Goal: Task Accomplishment & Management: Manage account settings

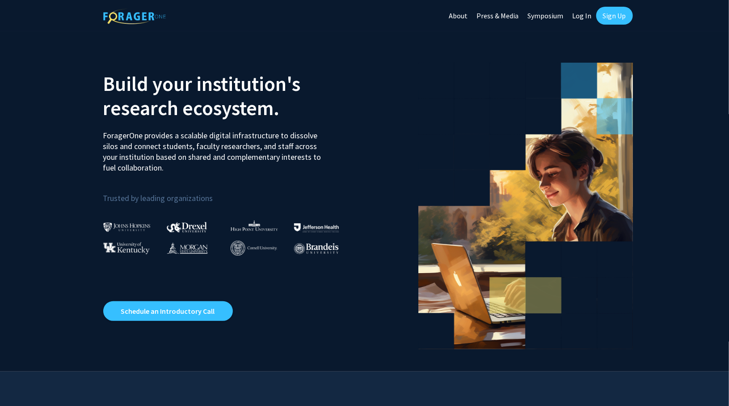
click at [617, 14] on link "Sign Up" at bounding box center [615, 16] width 37 height 18
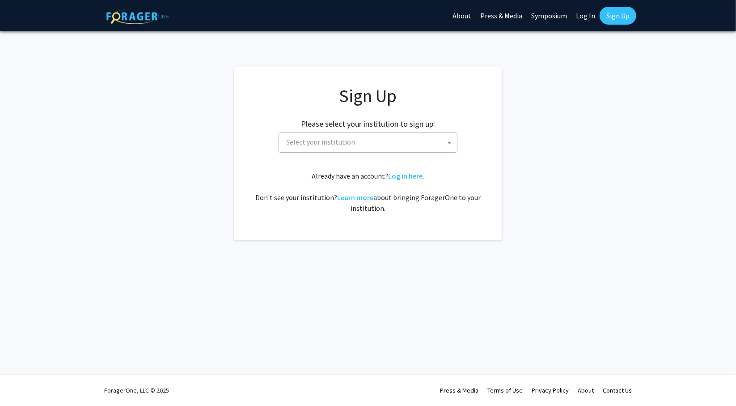
click at [373, 158] on div "Sign Up Please select your institution to sign up: [GEOGRAPHIC_DATA] [GEOGRAPHI…" at bounding box center [368, 149] width 233 height 128
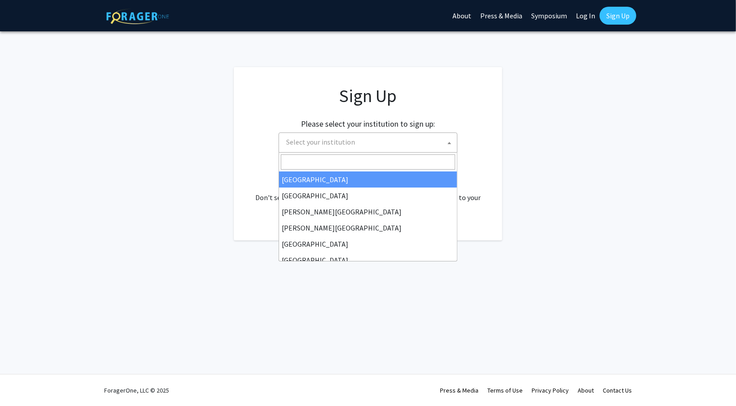
click at [383, 144] on span "Select your institution" at bounding box center [370, 142] width 174 height 18
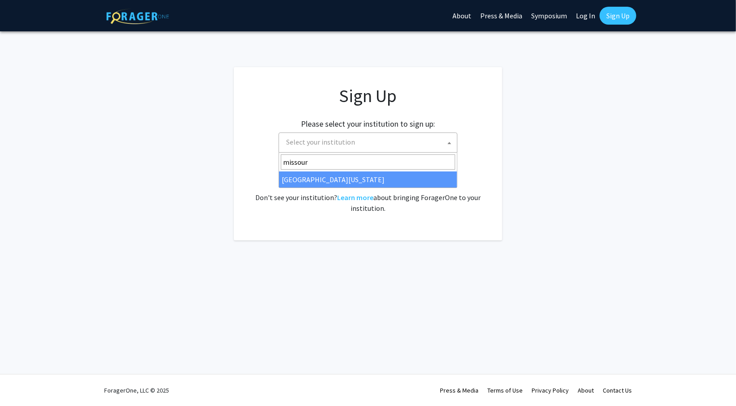
type input "missour"
select select "33"
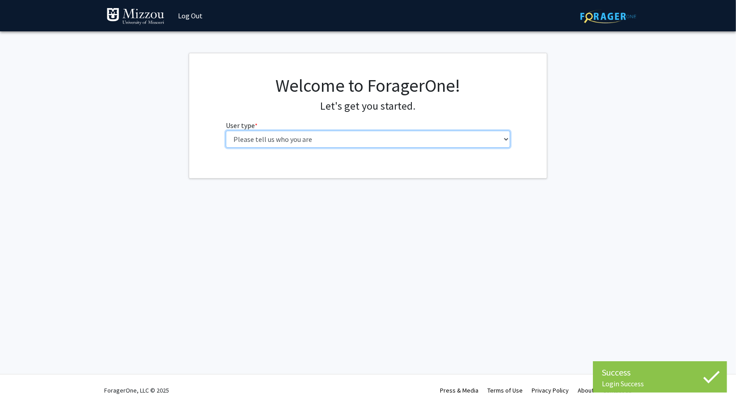
click at [330, 144] on select "Please tell us who you are Undergraduate Student Master's Student Doctoral Cand…" at bounding box center [368, 139] width 285 height 17
select select "1: undergrad"
click at [226, 131] on select "Please tell us who you are Undergraduate Student Master's Student Doctoral Cand…" at bounding box center [368, 139] width 285 height 17
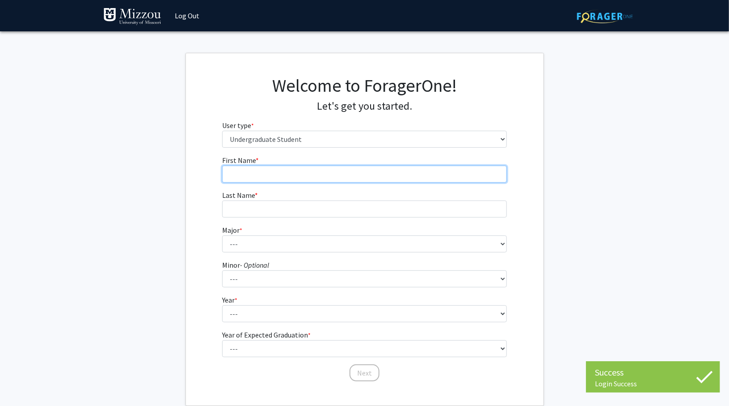
click at [332, 176] on input "First Name * required" at bounding box center [364, 173] width 285 height 17
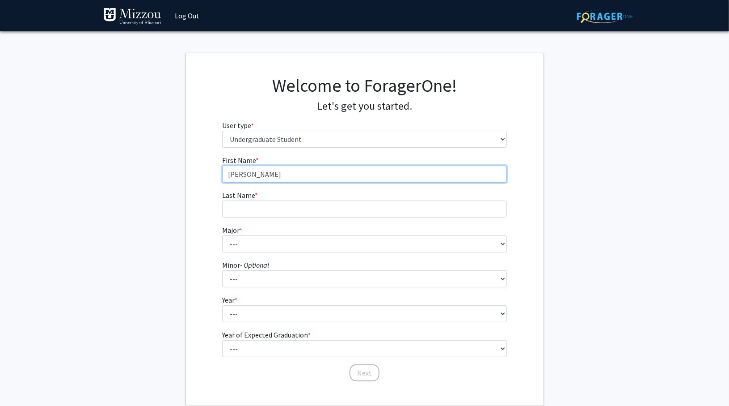
type input "Blake"
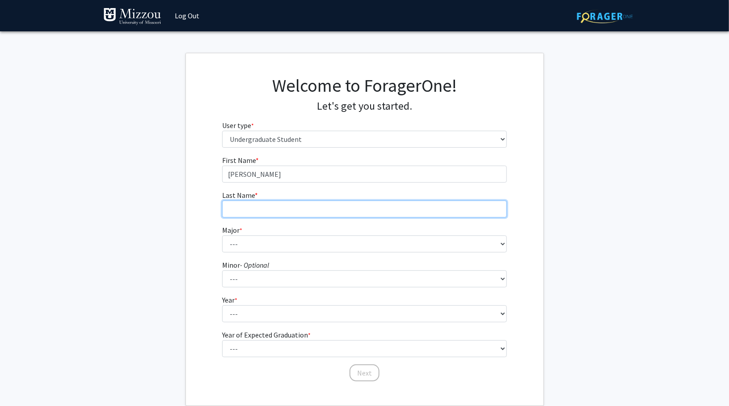
click at [315, 208] on input "Last Name * required" at bounding box center [364, 208] width 285 height 17
type input "Carter"
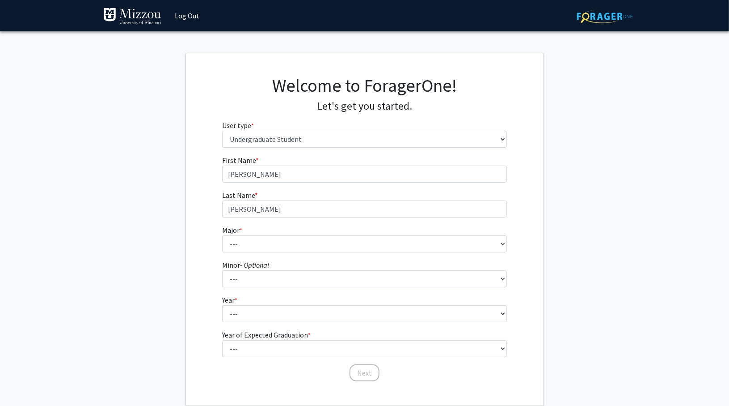
click at [299, 254] on form "First Name * required Blake Last Name * required Carter Major * required --- Ag…" at bounding box center [364, 264] width 285 height 218
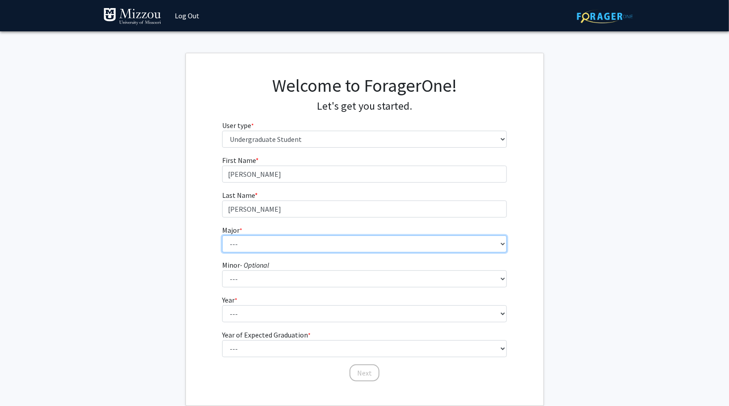
click at [309, 242] on select "--- Agribusiness Management Agricultural Education Agricultural Education: Comm…" at bounding box center [364, 243] width 285 height 17
select select "134: 2627"
click at [222, 235] on select "--- Agribusiness Management Agricultural Education Agricultural Education: Comm…" at bounding box center [364, 243] width 285 height 17
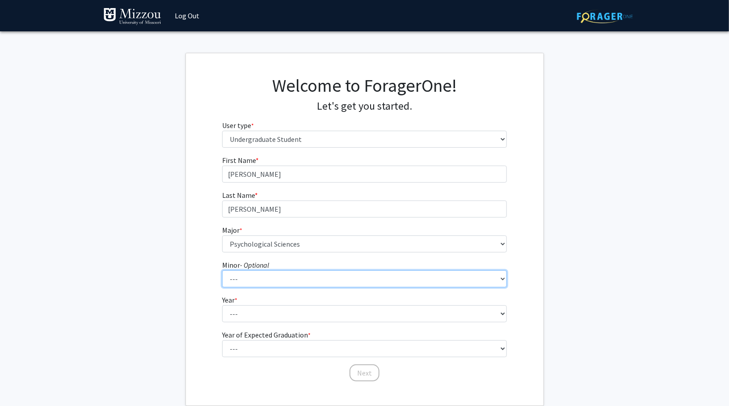
click at [281, 276] on select "--- Accountancy Aerospace Engineering Aerospace Studies Agribusiness Management…" at bounding box center [364, 278] width 285 height 17
select select "23: 1979"
click at [222, 270] on select "--- Accountancy Aerospace Engineering Aerospace Studies Agribusiness Management…" at bounding box center [364, 278] width 285 height 17
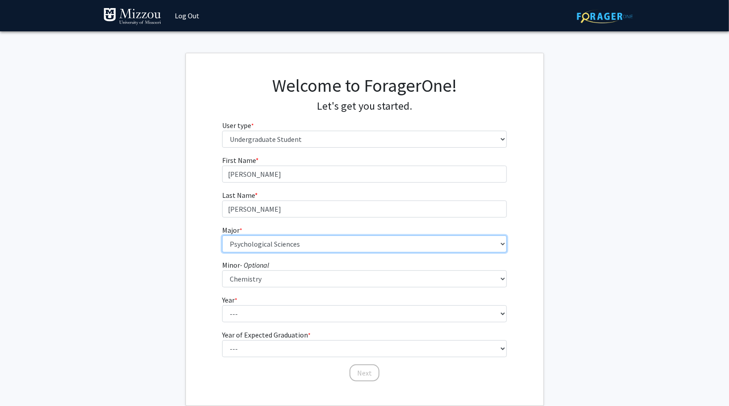
click at [295, 246] on select "--- Agribusiness Management Agricultural Education Agricultural Education: Comm…" at bounding box center [364, 243] width 285 height 17
click at [222, 235] on select "--- Agribusiness Management Agricultural Education Agricultural Education: Comm…" at bounding box center [364, 243] width 285 height 17
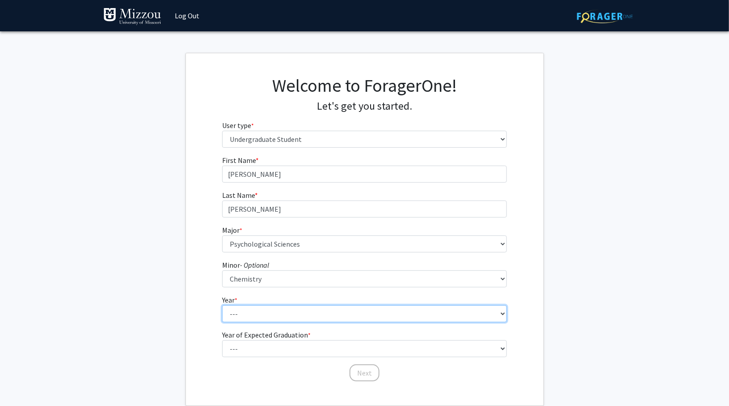
click at [283, 314] on select "--- First-year Sophomore Junior Senior Postbaccalaureate Certificate" at bounding box center [364, 313] width 285 height 17
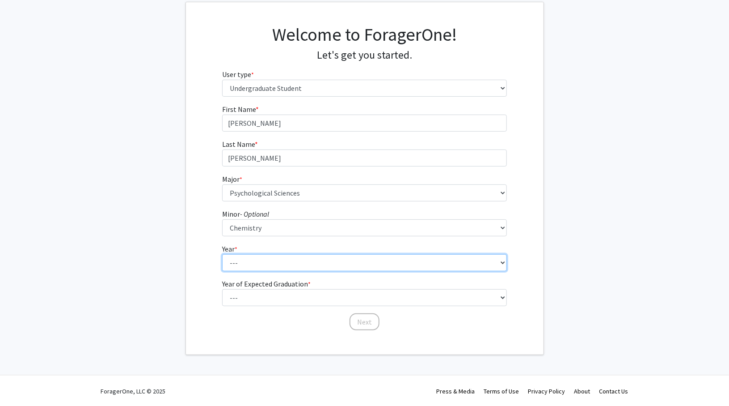
click at [250, 254] on select "--- First-year Sophomore Junior Senior Postbaccalaureate Certificate" at bounding box center [364, 262] width 285 height 17
click at [222, 254] on select "--- First-year Sophomore Junior Senior Postbaccalaureate Certificate" at bounding box center [364, 262] width 285 height 17
click at [270, 265] on select "--- First-year Sophomore Junior Senior Postbaccalaureate Certificate" at bounding box center [364, 262] width 285 height 17
click at [222, 254] on select "--- First-year Sophomore Junior Senior Postbaccalaureate Certificate" at bounding box center [364, 262] width 285 height 17
click at [259, 257] on select "--- First-year Sophomore Junior Senior Postbaccalaureate Certificate" at bounding box center [364, 262] width 285 height 17
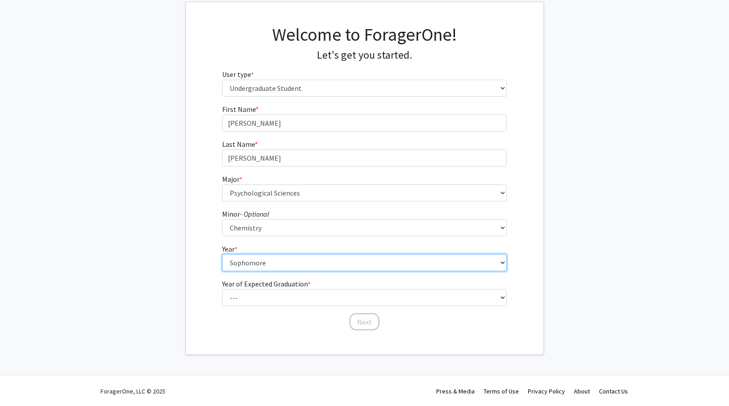
select select "3: junior"
click at [222, 254] on select "--- First-year Sophomore Junior Senior Postbaccalaureate Certificate" at bounding box center [364, 262] width 285 height 17
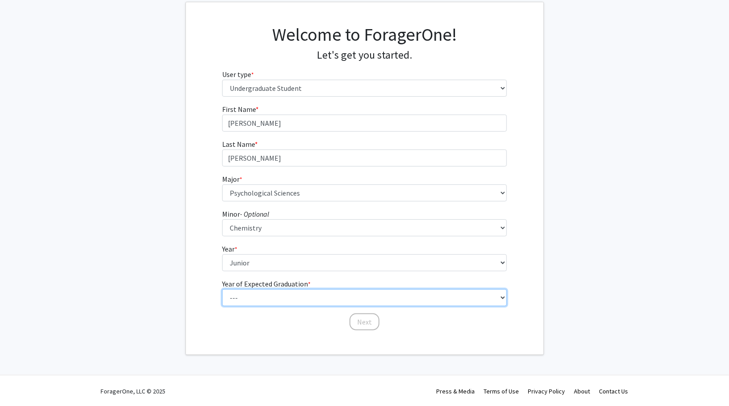
click at [267, 289] on select "--- 2025 2026 2027 2028 2029 2030 2031 2032 2033 2034" at bounding box center [364, 297] width 285 height 17
select select "3: 2027"
click at [222, 289] on select "--- 2025 2026 2027 2028 2029 2030 2031 2032 2033 2034" at bounding box center [364, 297] width 285 height 17
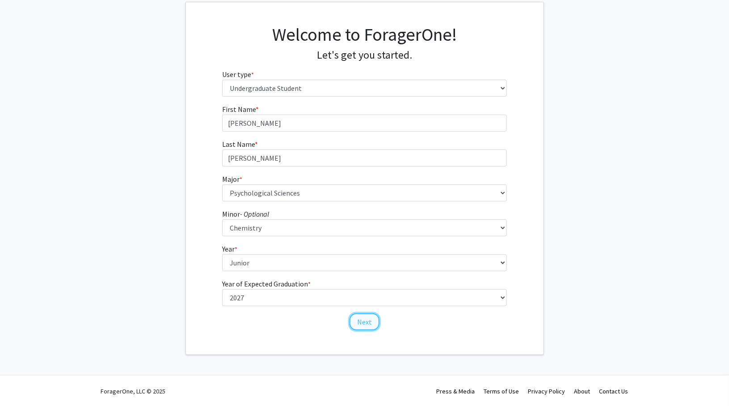
click at [367, 321] on button "Next" at bounding box center [365, 321] width 30 height 17
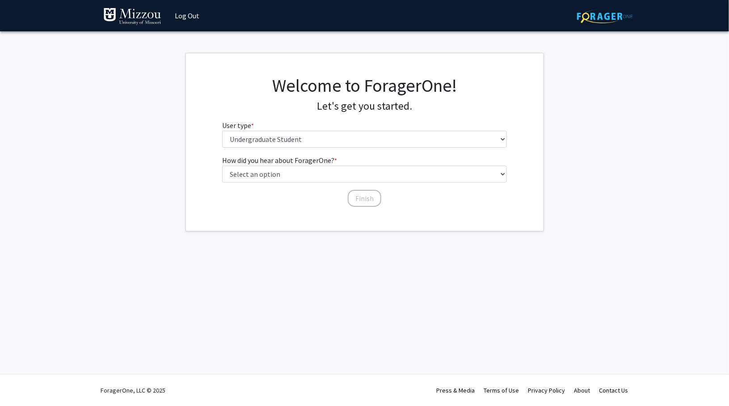
scroll to position [0, 0]
click at [354, 127] on fg-select "User type * required Please tell us who you are Undergraduate Student Master's …" at bounding box center [368, 134] width 285 height 28
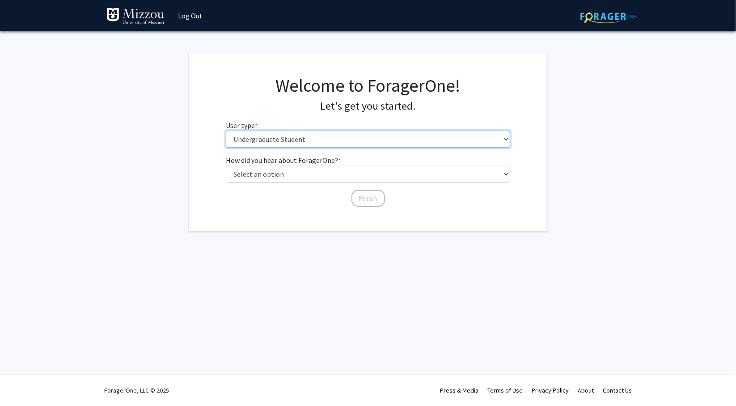
click at [353, 133] on select "Please tell us who you are Undergraduate Student Master's Student Doctoral Cand…" at bounding box center [368, 139] width 285 height 17
click at [226, 131] on select "Please tell us who you are Undergraduate Student Master's Student Doctoral Cand…" at bounding box center [368, 139] width 285 height 17
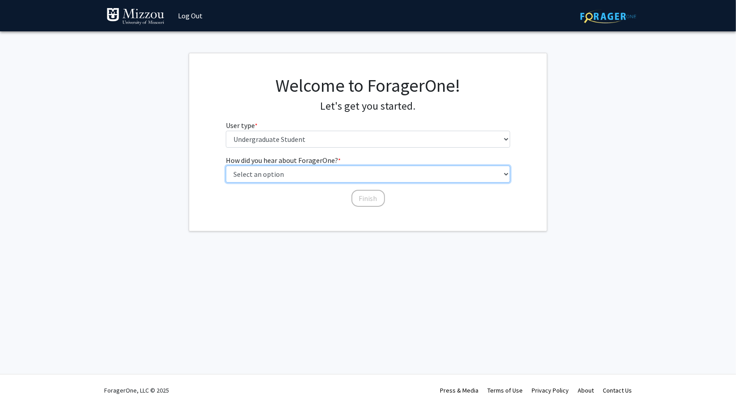
click at [335, 172] on select "Select an option Peer/student recommendation Faculty/staff recommendation Unive…" at bounding box center [368, 173] width 285 height 17
select select "2: faculty_recommendation"
click at [226, 165] on select "Select an option Peer/student recommendation Faculty/staff recommendation Unive…" at bounding box center [368, 173] width 285 height 17
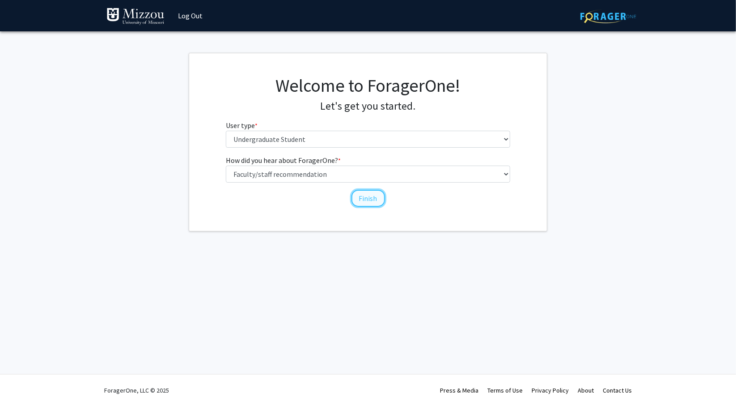
click at [373, 196] on button "Finish" at bounding box center [369, 198] width 34 height 17
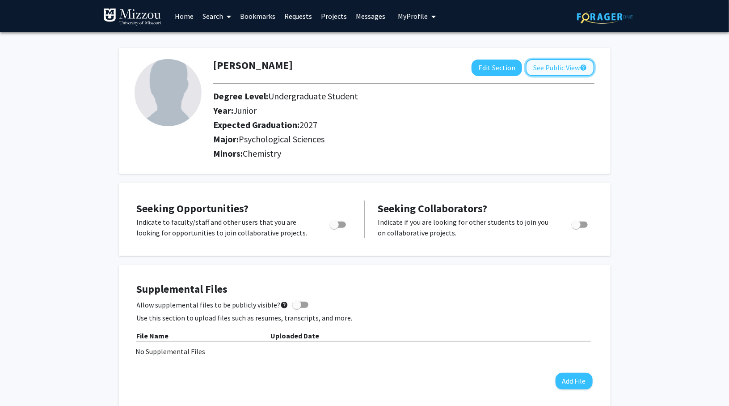
click at [560, 64] on button "See Public View help" at bounding box center [560, 67] width 69 height 17
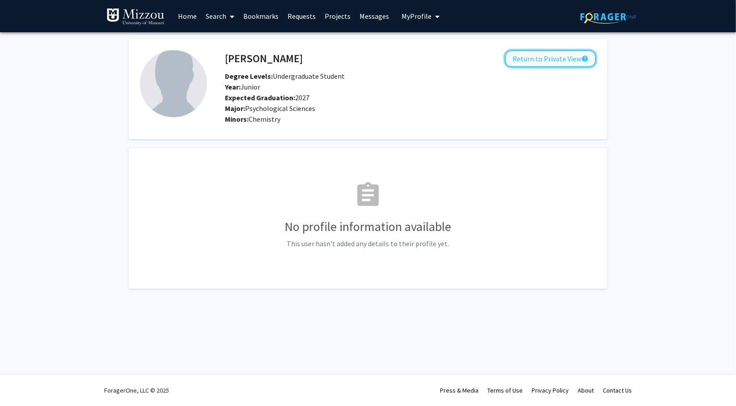
click at [568, 55] on button "Return to Private View help" at bounding box center [550, 58] width 91 height 17
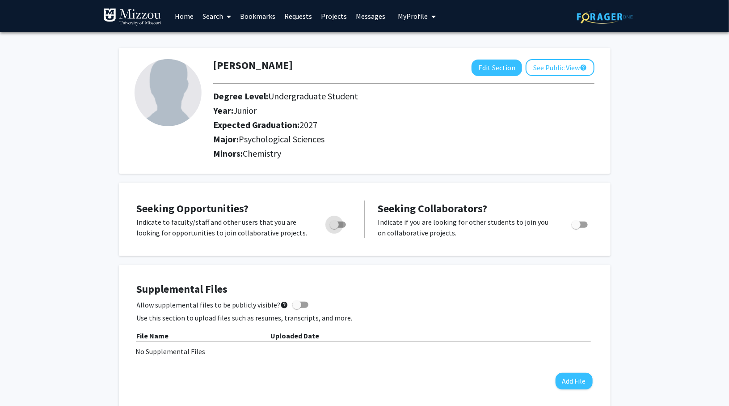
click at [342, 223] on span "Toggle" at bounding box center [338, 224] width 16 height 6
click at [335, 228] on input "Are you actively seeking opportunities?" at bounding box center [334, 228] width 0 height 0
checkbox input "true"
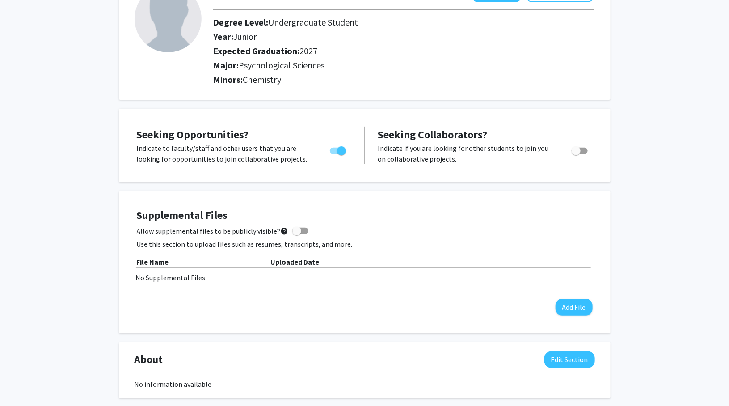
scroll to position [77, 0]
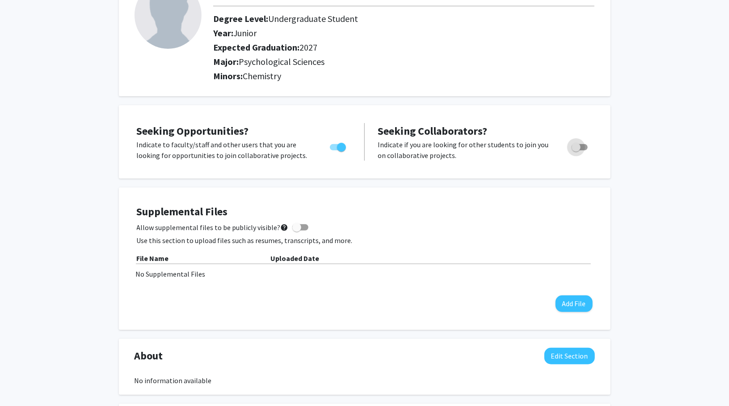
click at [579, 143] on span "Toggle" at bounding box center [576, 147] width 9 height 9
click at [576, 150] on input "Would you like to receive other student requests to work with you?" at bounding box center [576, 150] width 0 height 0
checkbox input "true"
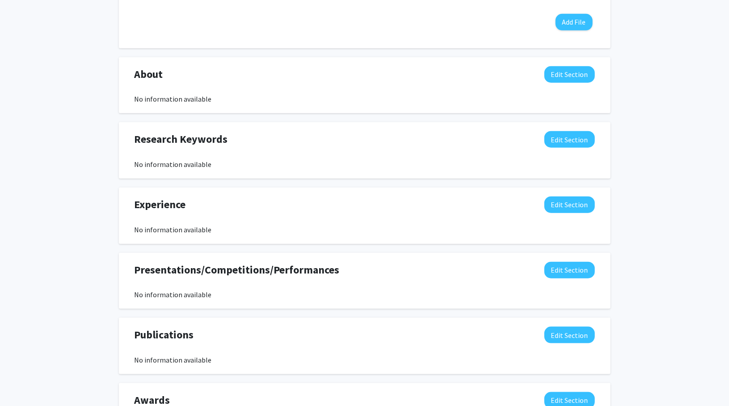
scroll to position [362, 0]
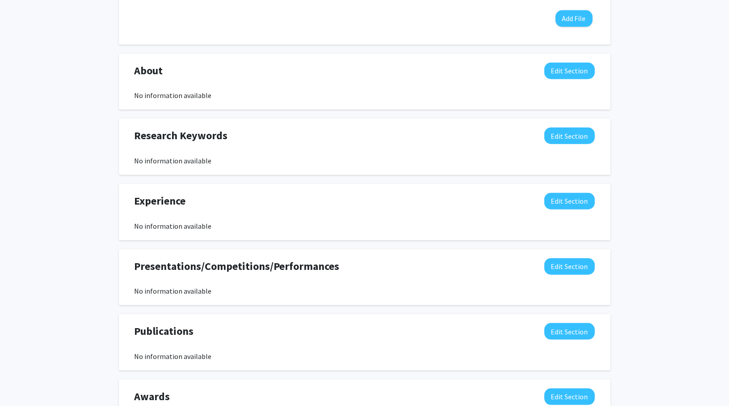
click at [580, 143] on div "Research Keywords Edit Section" at bounding box center [365, 137] width 474 height 21
click at [578, 138] on button "Edit Section" at bounding box center [570, 135] width 51 height 17
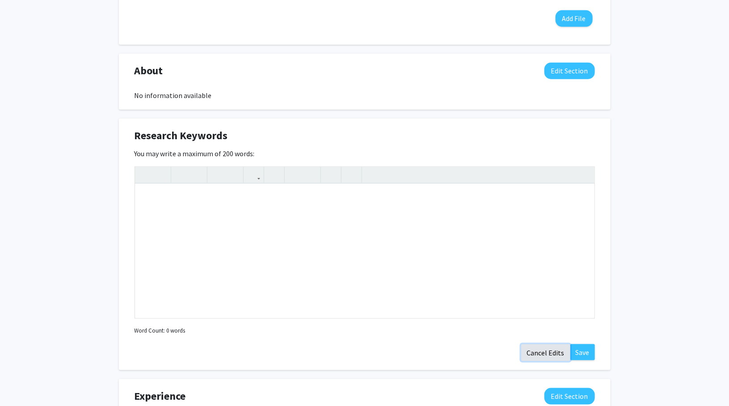
click at [553, 353] on button "Cancel Edits" at bounding box center [545, 352] width 49 height 17
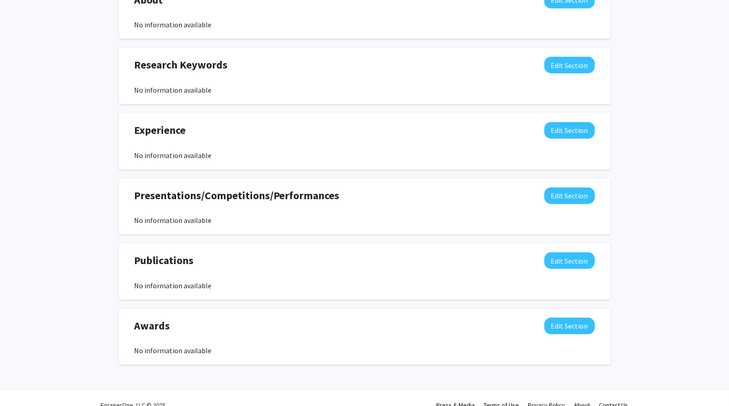
scroll to position [447, 0]
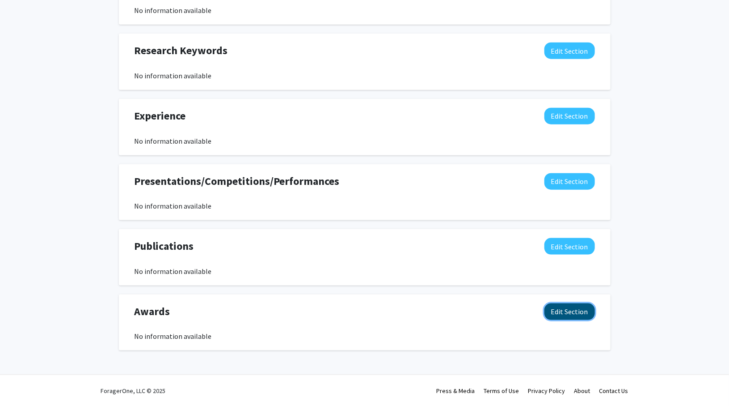
click at [564, 305] on button "Edit Section" at bounding box center [570, 311] width 51 height 17
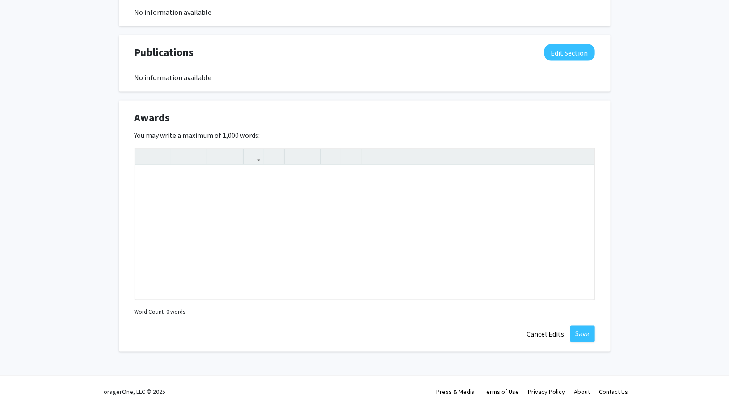
scroll to position [640, 0]
click at [553, 332] on button "Cancel Edits" at bounding box center [545, 334] width 49 height 17
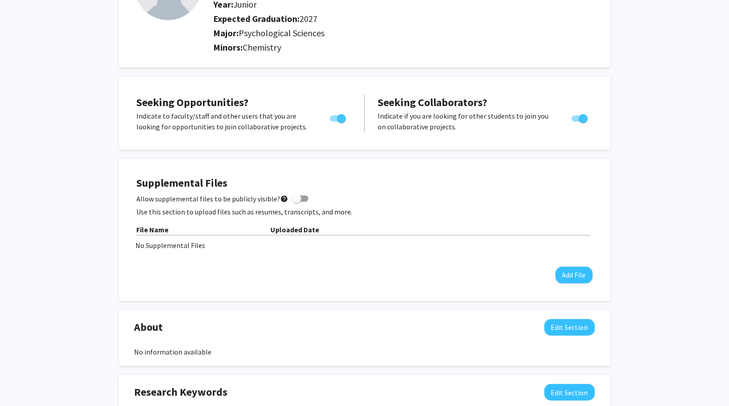
scroll to position [0, 0]
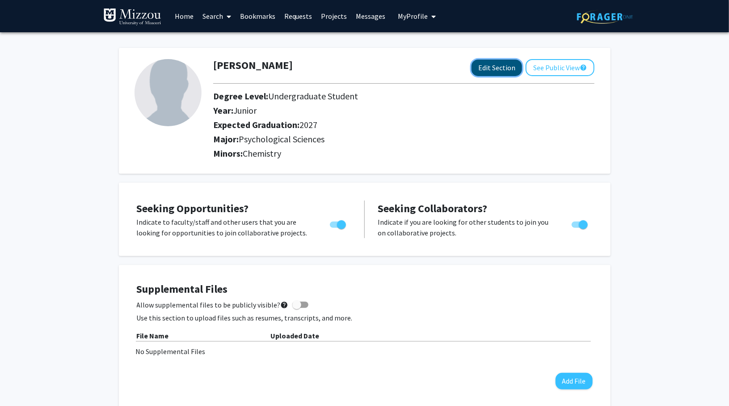
click at [503, 65] on button "Edit Section" at bounding box center [497, 67] width 51 height 17
select select "junior"
select select "2027"
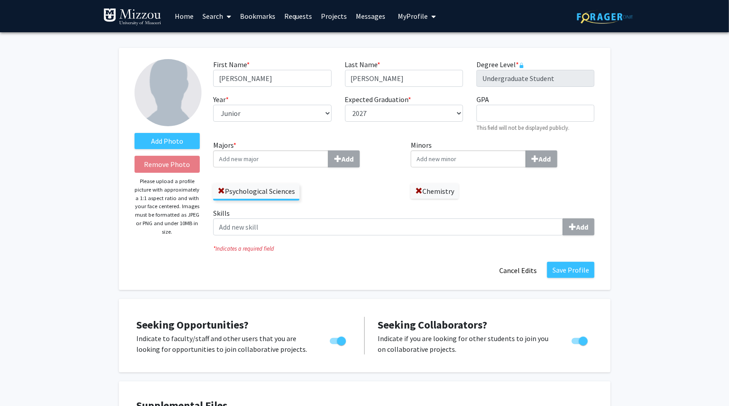
click at [497, 160] on input "Minors Add" at bounding box center [468, 158] width 115 height 17
type input "Bio"
click at [495, 178] on div "Bio logical Sciences" at bounding box center [468, 175] width 104 height 11
click at [495, 167] on input "Bio" at bounding box center [468, 158] width 115 height 17
click at [576, 270] on button "Save Profile" at bounding box center [570, 270] width 47 height 16
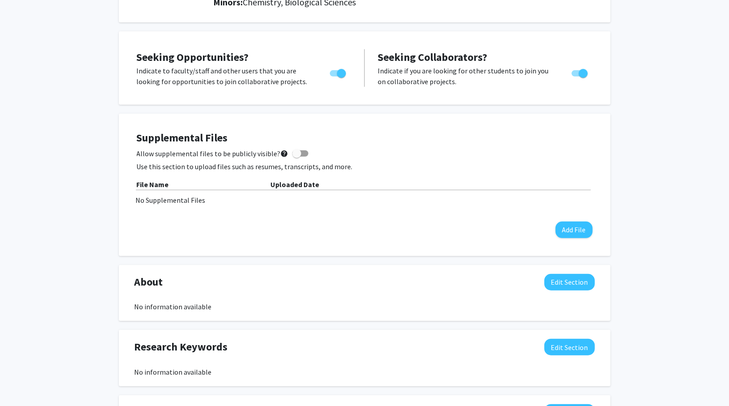
scroll to position [151, 0]
